Goal: Task Accomplishment & Management: Use online tool/utility

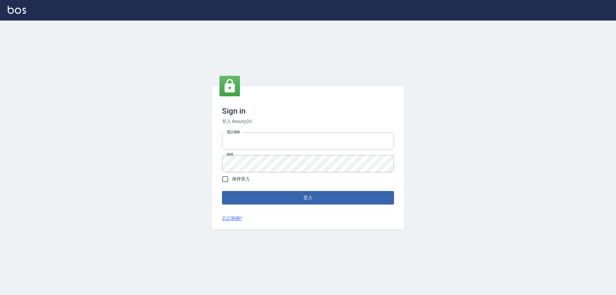
type input "0927586163"
click at [245, 197] on button "登入" at bounding box center [308, 197] width 172 height 13
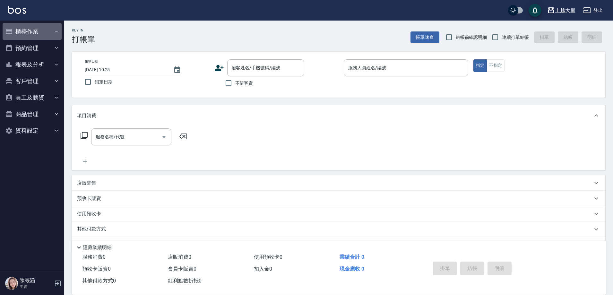
click at [34, 28] on button "櫃檯作業" at bounding box center [32, 31] width 59 height 17
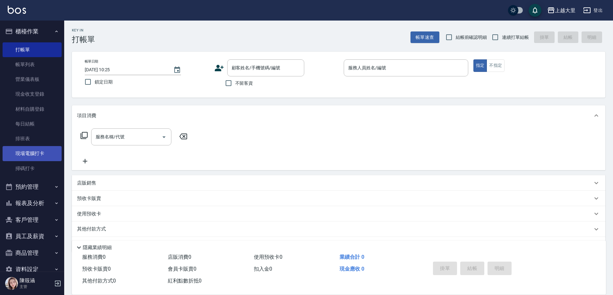
click at [32, 155] on link "現場電腦打卡" at bounding box center [32, 153] width 59 height 15
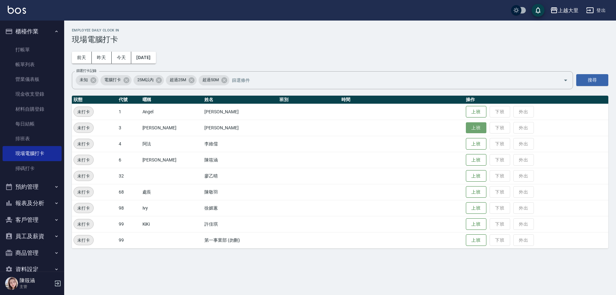
click at [472, 132] on button "上班" at bounding box center [476, 127] width 21 height 11
click at [474, 178] on button "上班" at bounding box center [476, 175] width 21 height 11
